Goal: Information Seeking & Learning: Learn about a topic

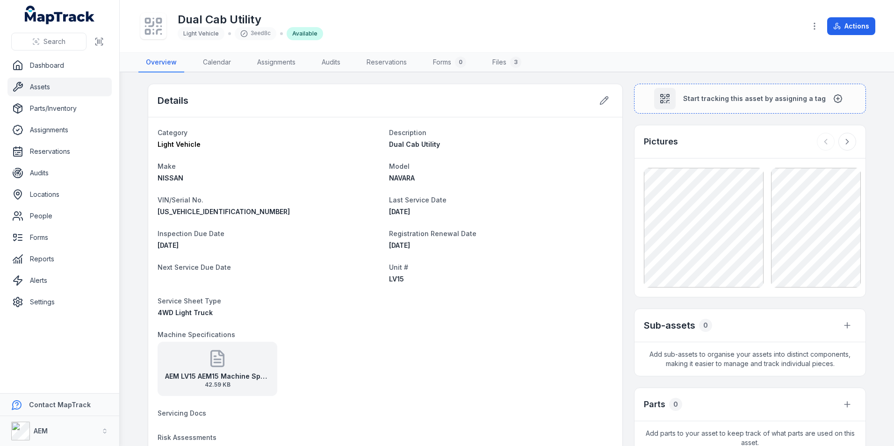
scroll to position [294, 0]
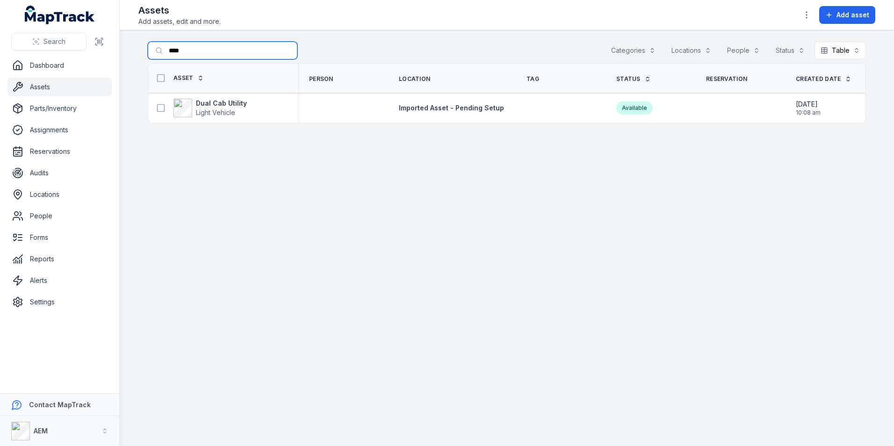
drag, startPoint x: 211, startPoint y: 51, endPoint x: 153, endPoint y: 53, distance: 58.0
click at [153, 53] on input "****" at bounding box center [223, 51] width 150 height 18
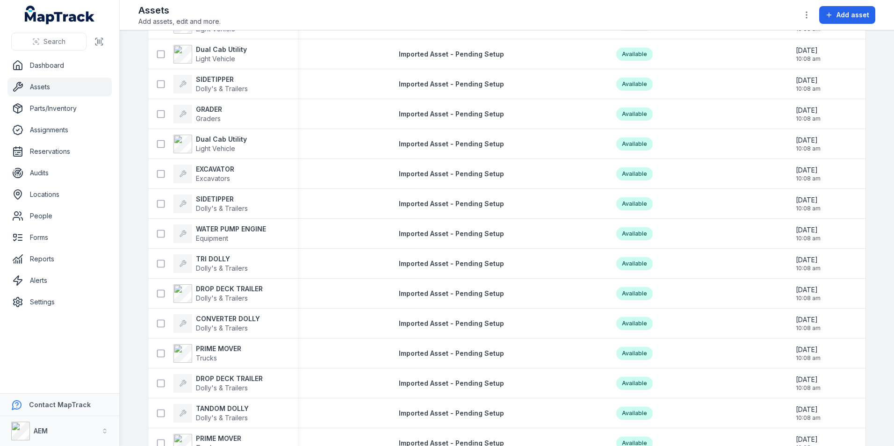
scroll to position [514, 0]
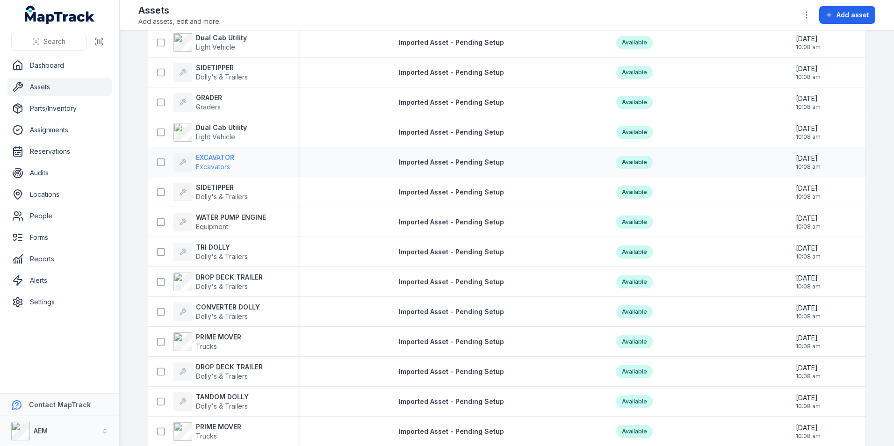
click at [231, 160] on strong "EXCAVATOR" at bounding box center [215, 157] width 38 height 9
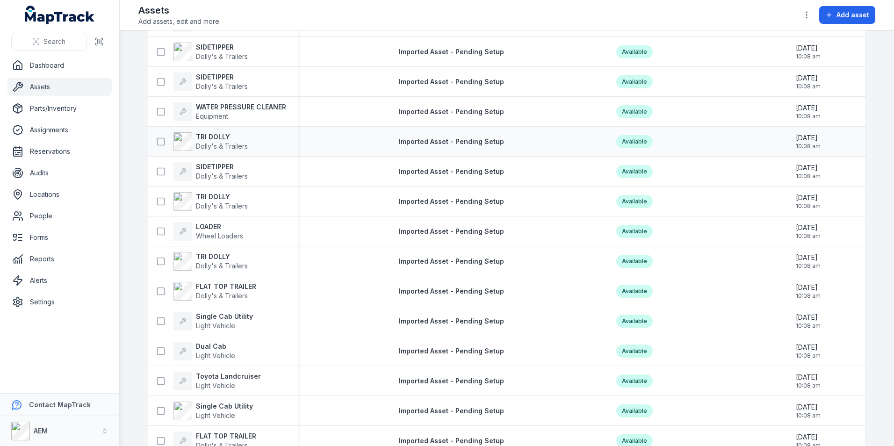
scroll to position [1496, 0]
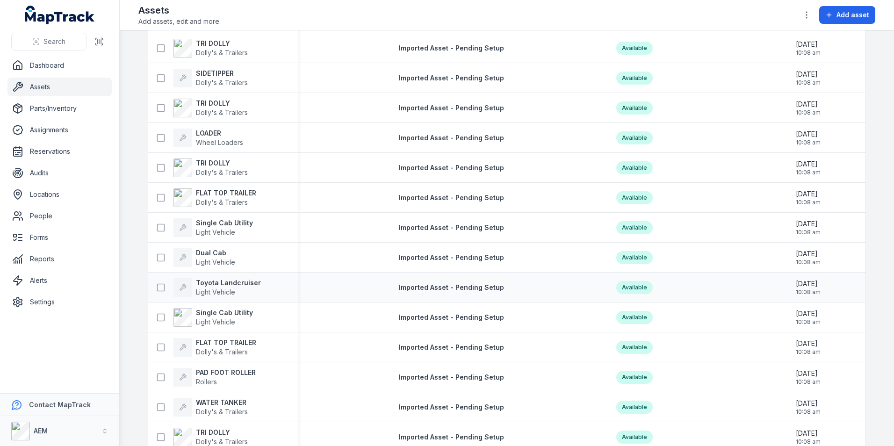
click at [214, 277] on div "Toyota Landcruiser Light Vehicle" at bounding box center [223, 287] width 150 height 26
click at [219, 281] on strong "Toyota Landcruiser" at bounding box center [228, 282] width 65 height 9
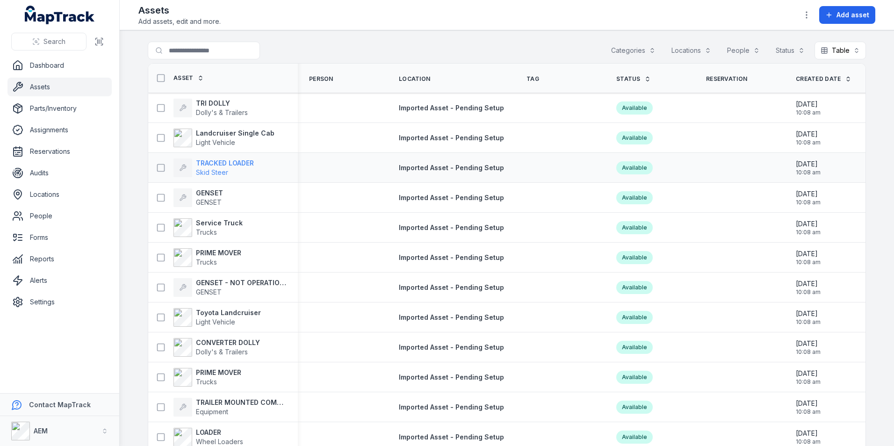
click at [241, 162] on strong "TRACKED LOADER" at bounding box center [225, 162] width 58 height 9
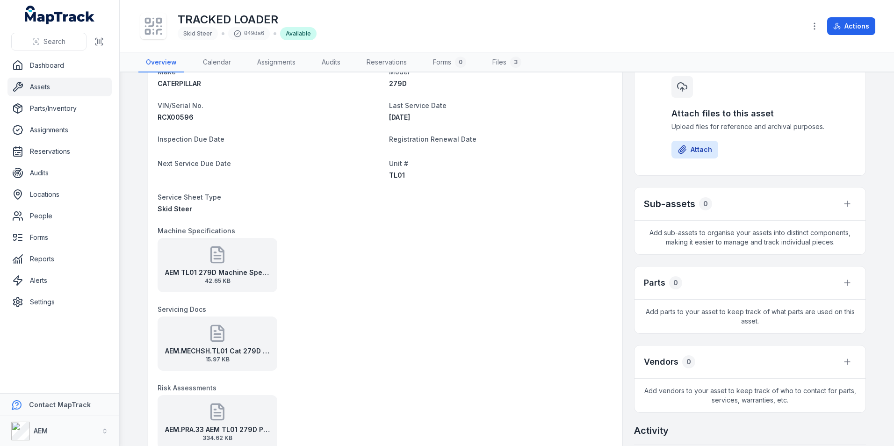
scroll to position [93, 0]
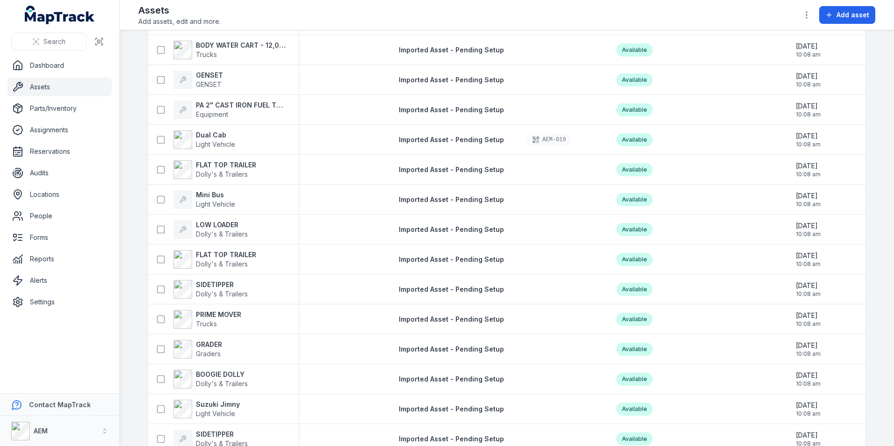
scroll to position [3342, 0]
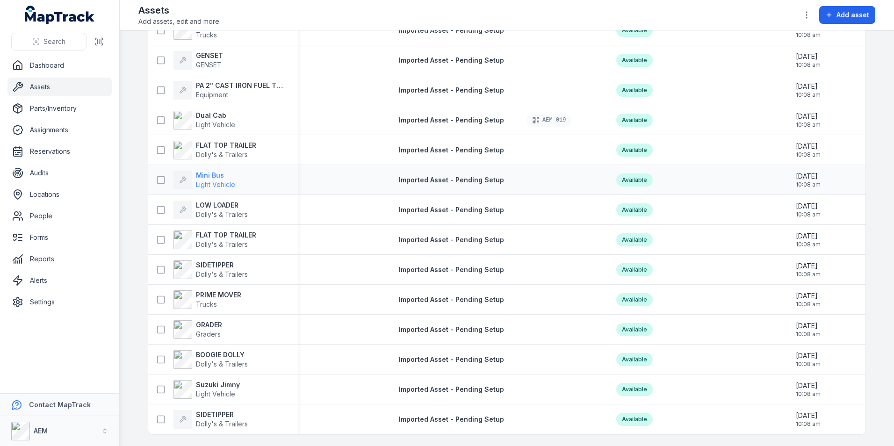
click at [220, 172] on strong "Mini Bus" at bounding box center [215, 175] width 39 height 9
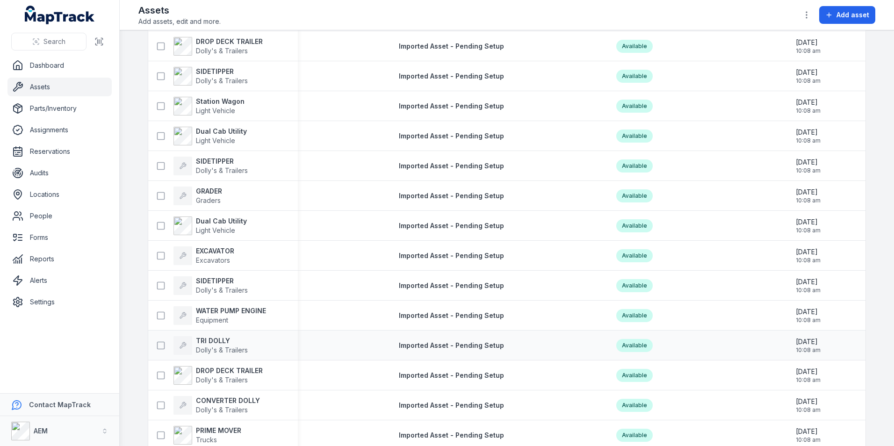
scroll to position [462, 0]
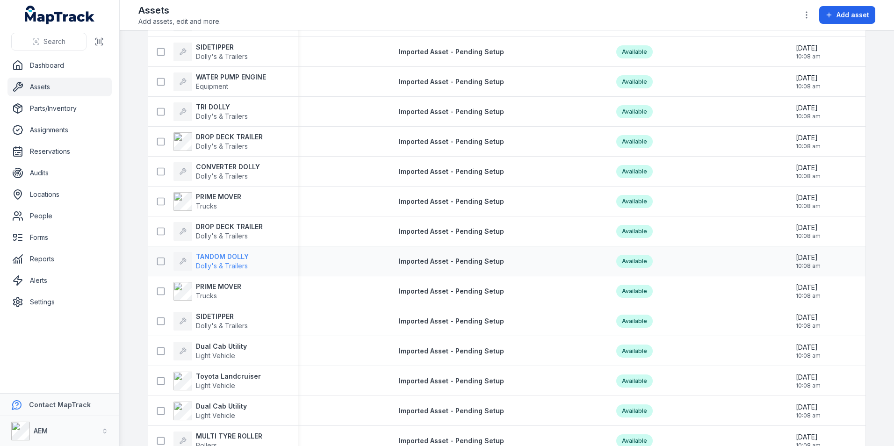
scroll to position [841, 0]
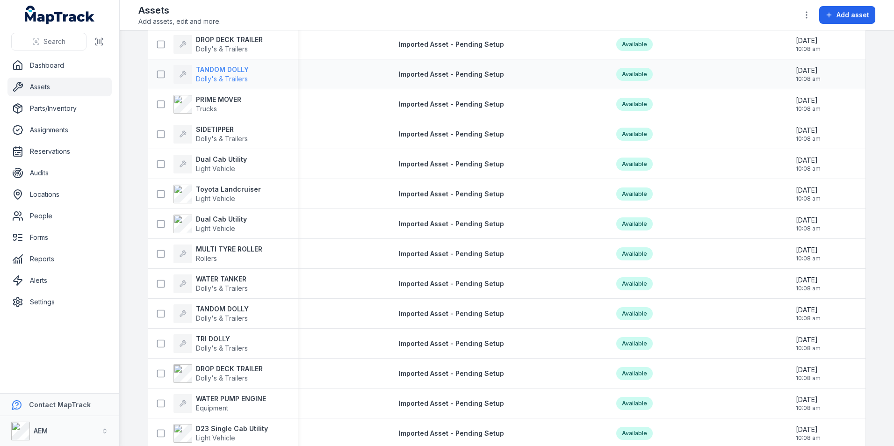
click at [230, 253] on strong "MULTI TYRE ROLLER" at bounding box center [229, 248] width 66 height 9
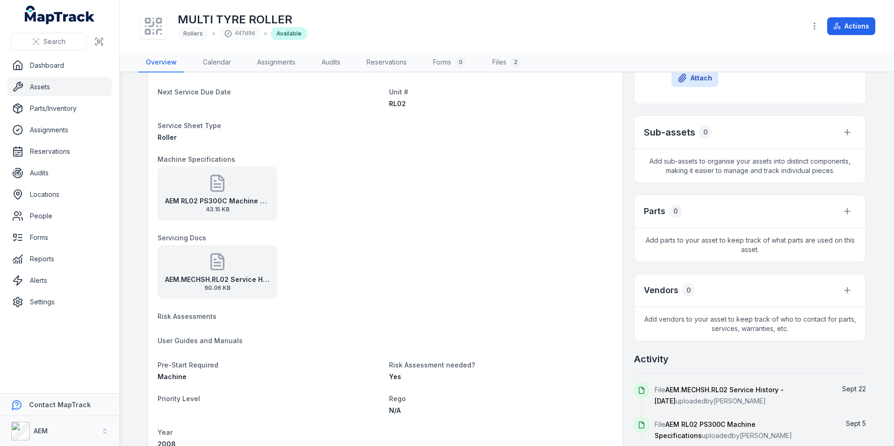
scroll to position [47, 0]
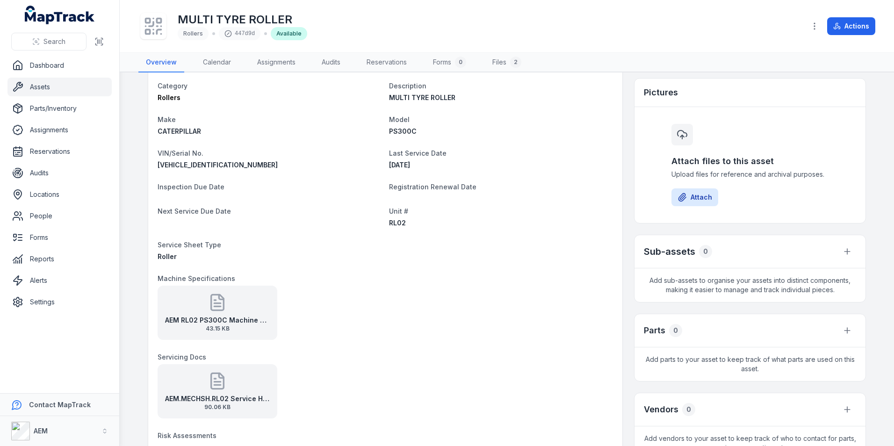
click at [822, 111] on div "Attach files to this asset Upload files for reference and archival purposes. At…" at bounding box center [749, 165] width 231 height 116
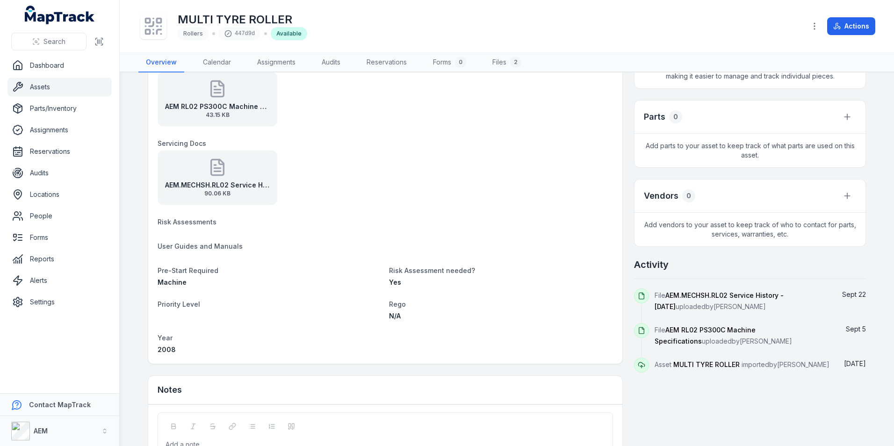
scroll to position [338, 0]
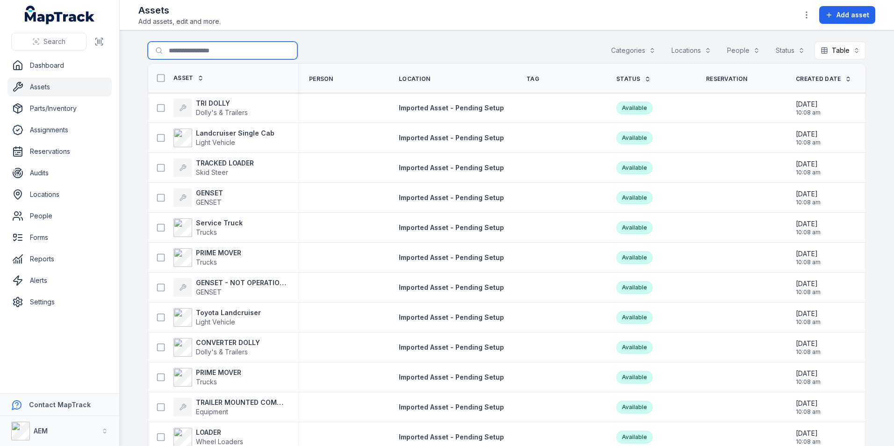
click at [196, 50] on input "Search for assets" at bounding box center [223, 51] width 150 height 18
type input "**"
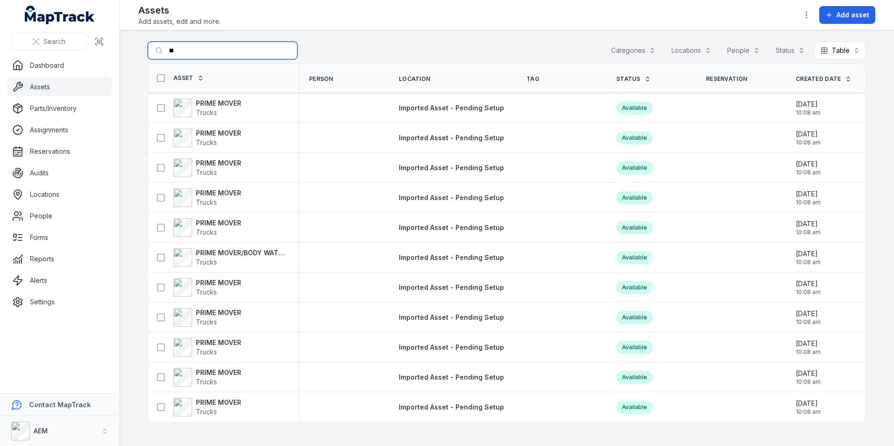
drag, startPoint x: 196, startPoint y: 52, endPoint x: 126, endPoint y: 59, distance: 70.5
click at [126, 59] on main "Search for assets ** Categories Locations People Status Table ***** Asset Perso…" at bounding box center [507, 237] width 774 height 415
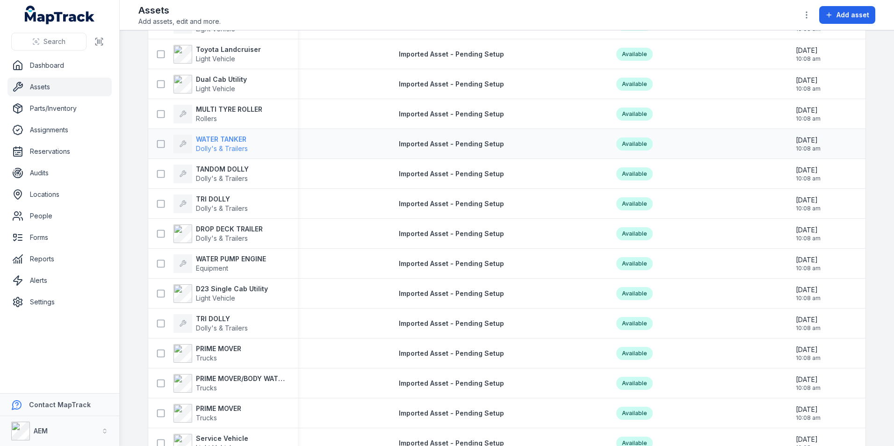
scroll to position [981, 0]
click at [236, 143] on span "Dolly's & Trailers" at bounding box center [222, 147] width 52 height 9
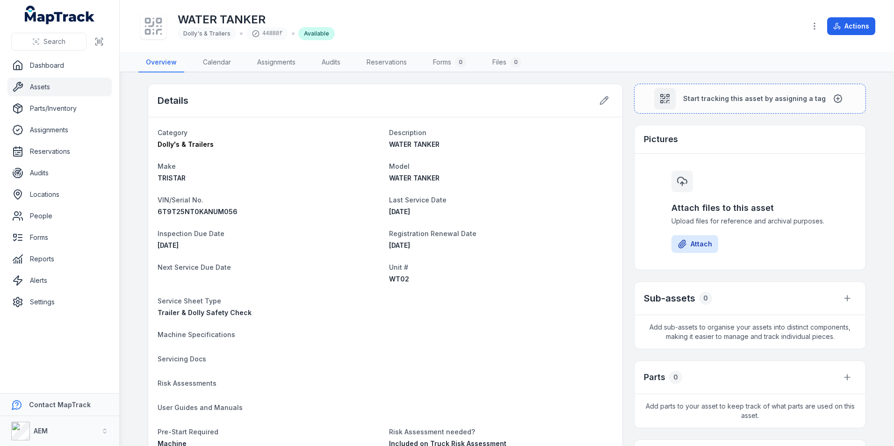
drag, startPoint x: 588, startPoint y: 322, endPoint x: 584, endPoint y: 317, distance: 6.6
click at [585, 319] on dl "Category Dolly's & Trailers Description WATER TANKER Make TRISTAR Model WATER T…" at bounding box center [385, 321] width 455 height 389
drag, startPoint x: 576, startPoint y: 436, endPoint x: 570, endPoint y: 433, distance: 6.9
click at [576, 436] on dt "Risk Assessment needed?" at bounding box center [501, 431] width 224 height 11
